Goal: Check status: Check status

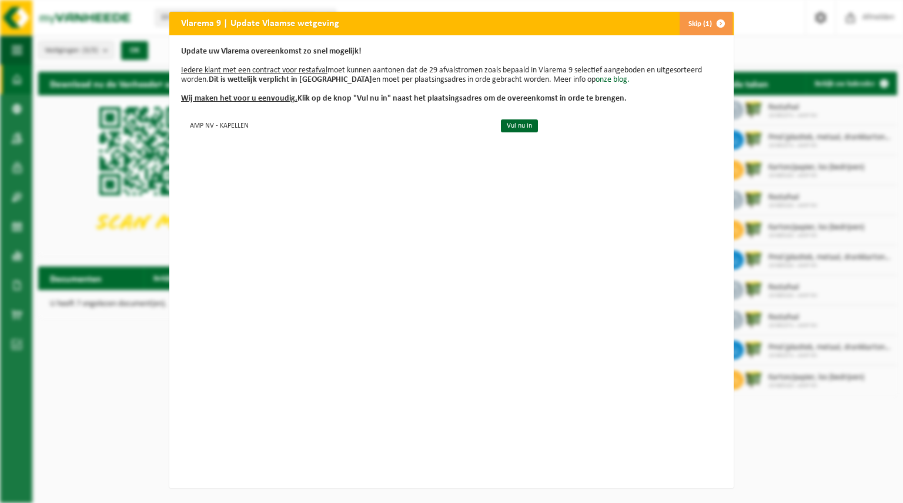
click at [700, 23] on button "Skip (1)" at bounding box center [705, 24] width 53 height 24
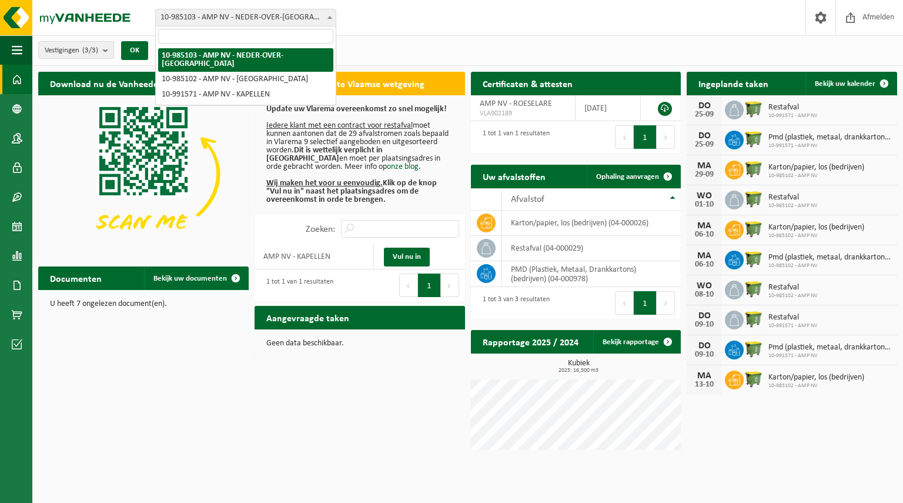
click at [267, 18] on span "10-985103 - AMP NV - NEDER-OVER-HEEMBEEK" at bounding box center [246, 17] width 180 height 16
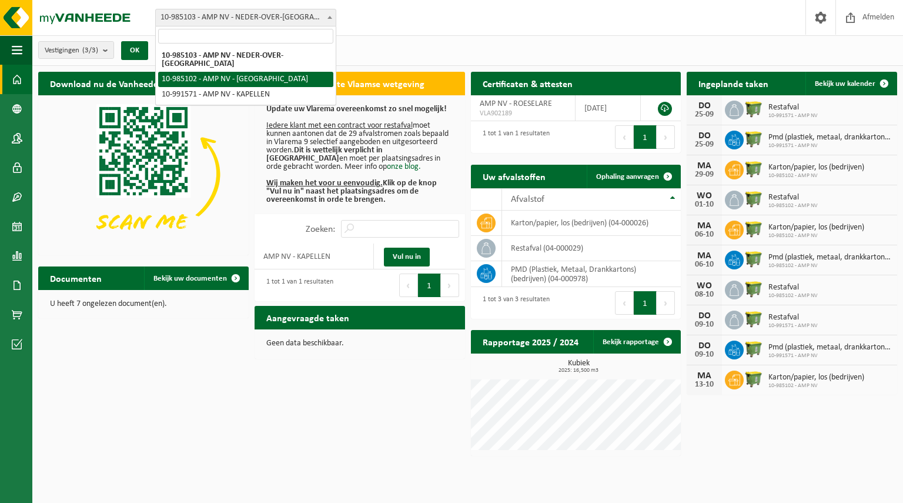
select select "164253"
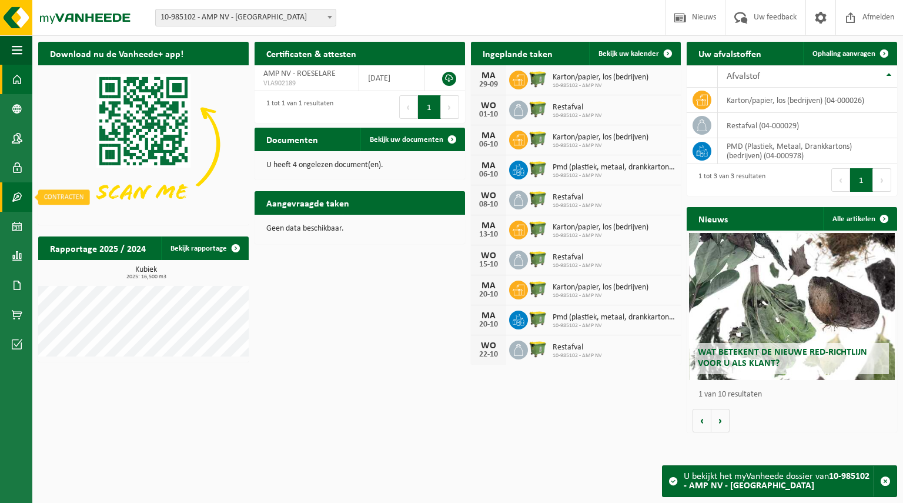
click at [19, 195] on span at bounding box center [17, 196] width 11 height 29
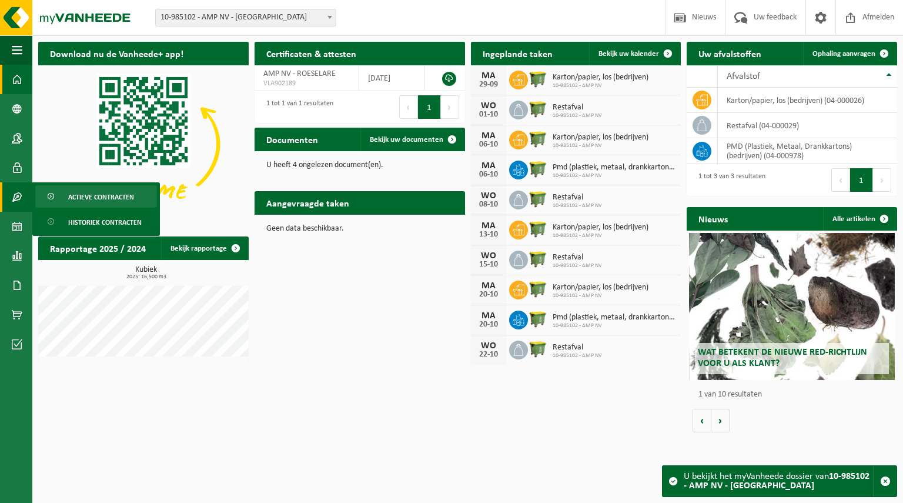
click at [98, 193] on span "Actieve contracten" at bounding box center [101, 197] width 66 height 22
